Goal: Information Seeking & Learning: Check status

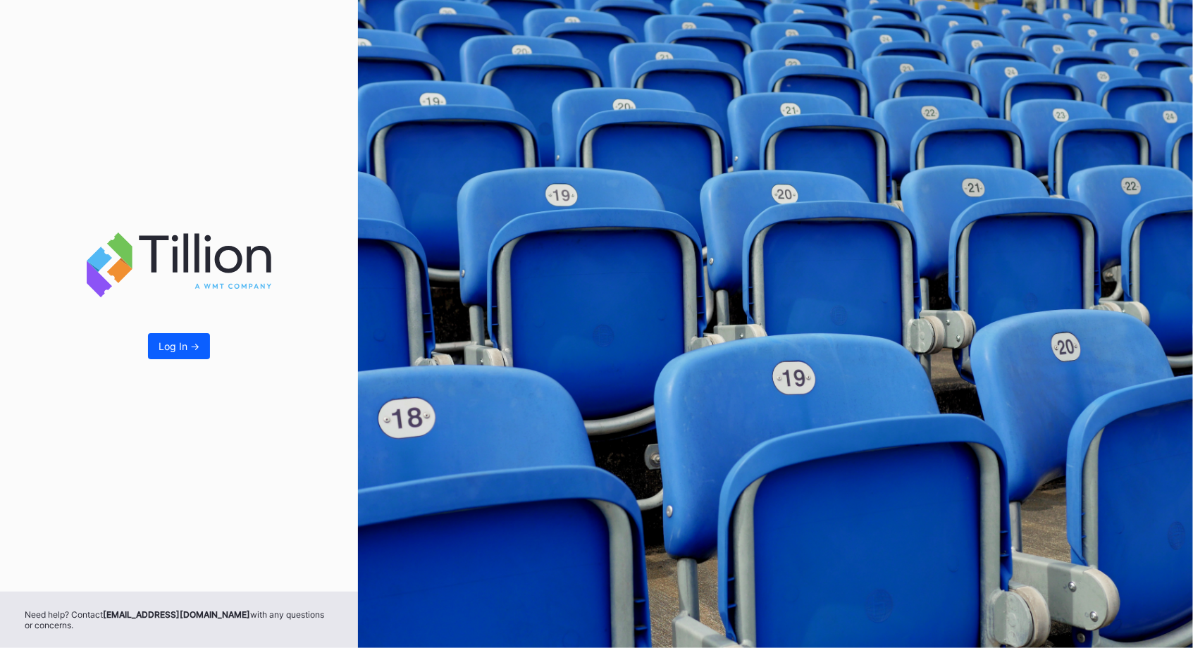
click at [173, 330] on div "Log In ->" at bounding box center [179, 296] width 358 height 592
click at [173, 341] on div "Log In ->" at bounding box center [179, 346] width 41 height 12
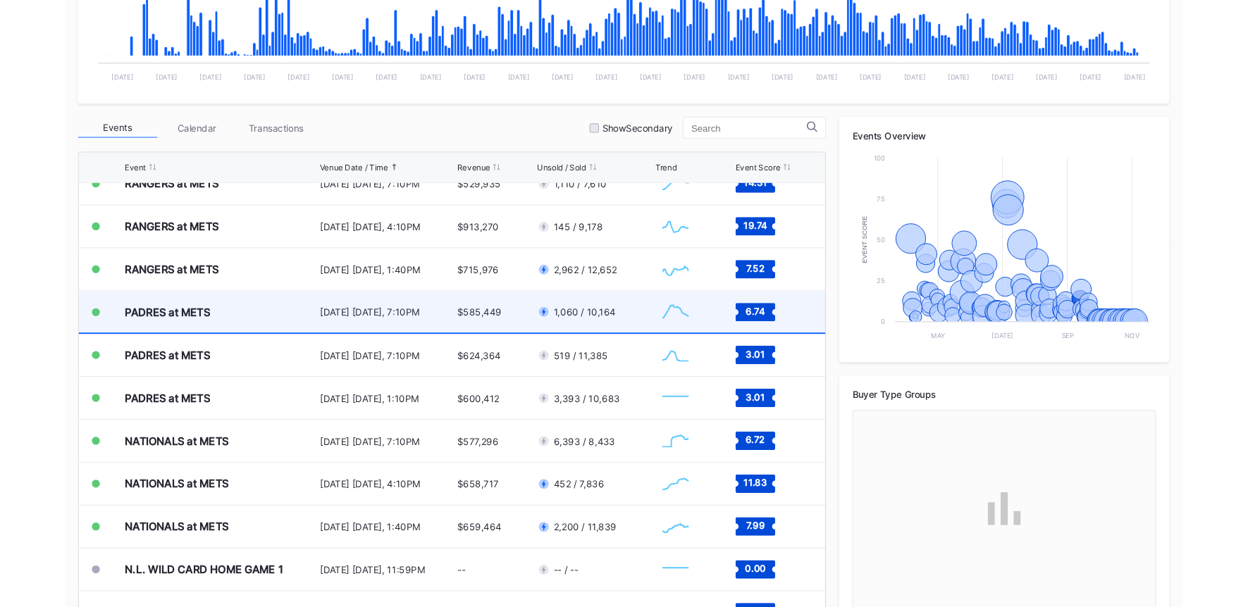
scroll to position [3273, 0]
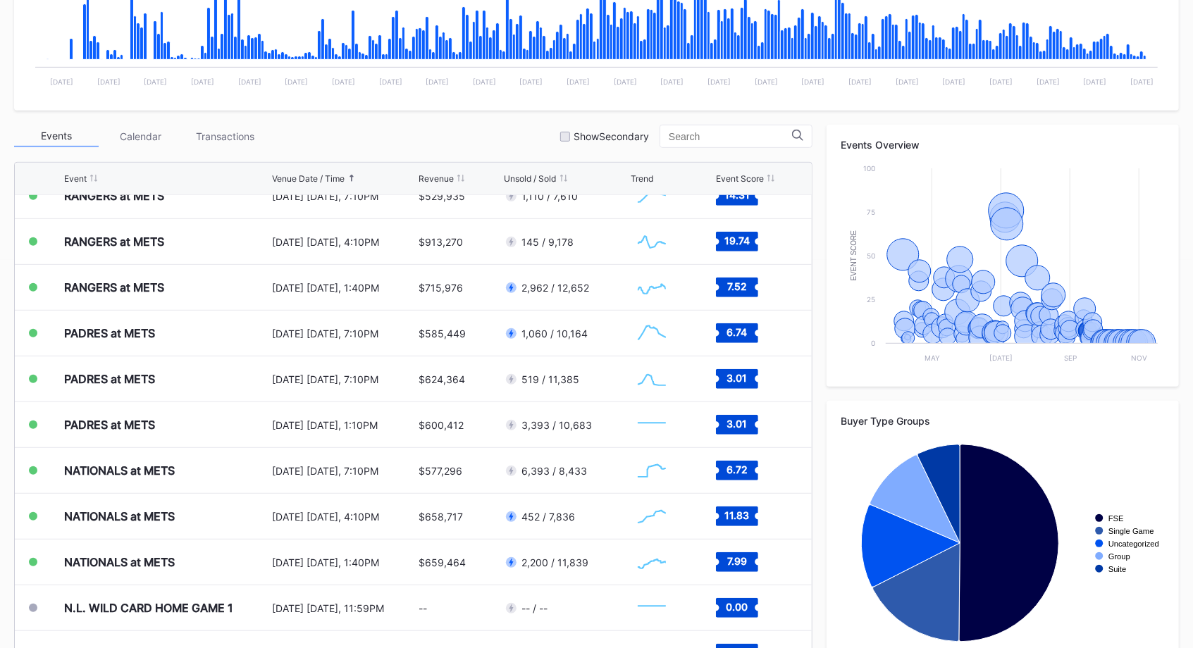
click at [1106, 396] on div "Events Overview Created with Highcharts 11.2.0 Event Score Chart title May [DAT…" at bounding box center [1002, 394] width 352 height 538
click at [622, 79] on text "[DATE]" at bounding box center [625, 82] width 23 height 8
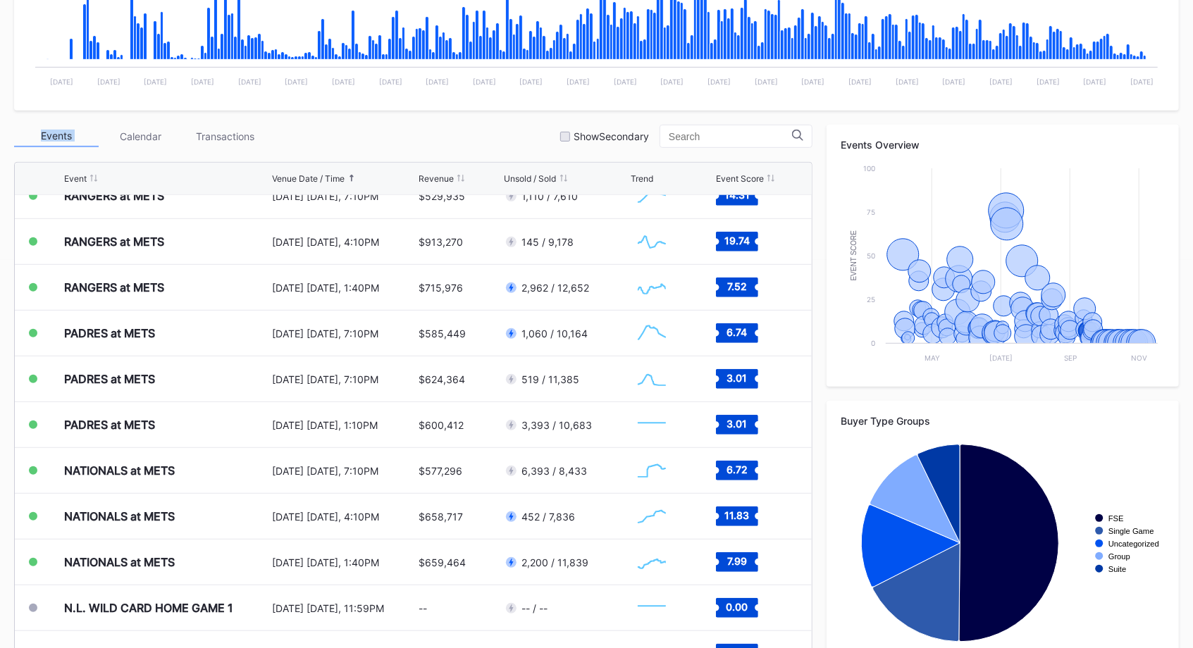
click at [622, 79] on text "[DATE]" at bounding box center [625, 82] width 23 height 8
click at [590, 79] on text "[DATE]" at bounding box center [577, 82] width 23 height 8
click at [514, 148] on div "Events Calendar Transactions Show Secondary Event Venue Date / Time Revenue Uns…" at bounding box center [413, 391] width 798 height 533
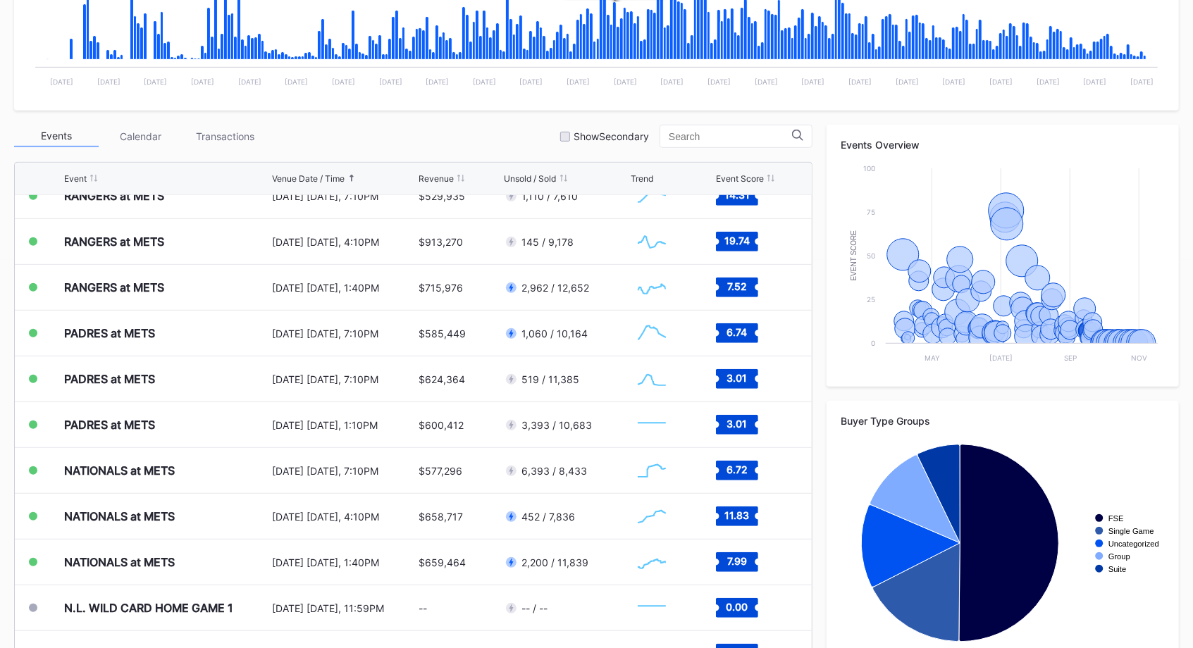
click at [514, 148] on div "Events Calendar Transactions Show Secondary Event Venue Date / Time Revenue Uns…" at bounding box center [413, 391] width 798 height 533
